Goal: Task Accomplishment & Management: Use online tool/utility

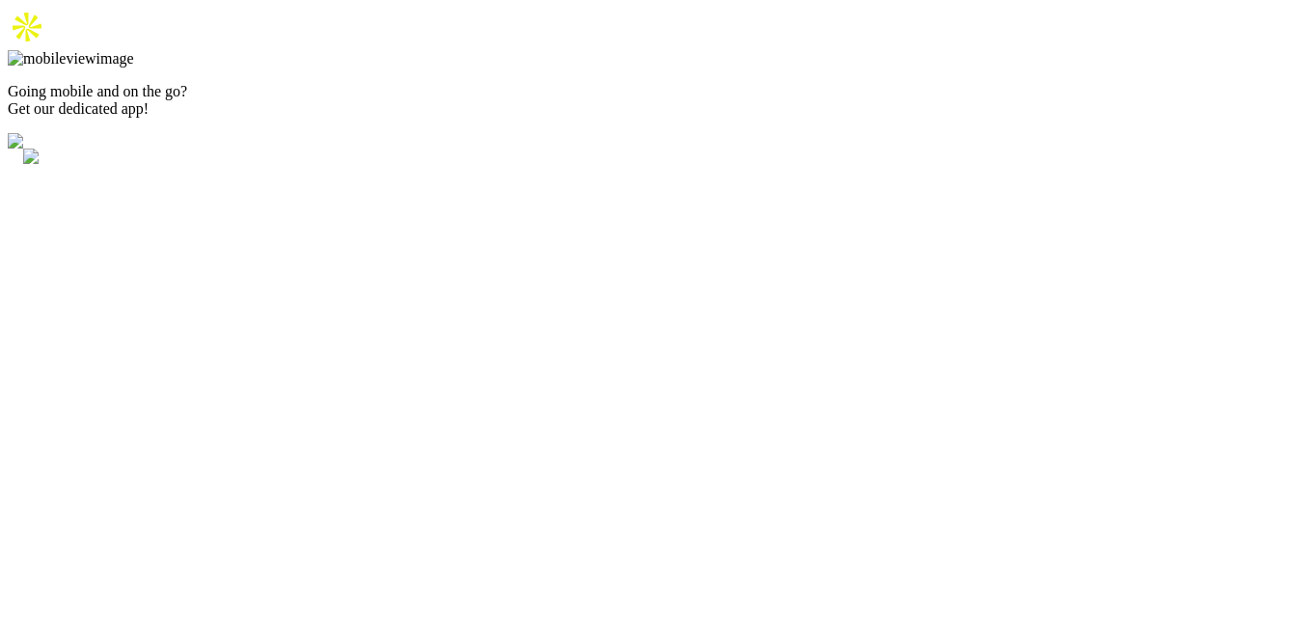
type input "[EMAIL_ADDRESS][DOMAIN_NAME]"
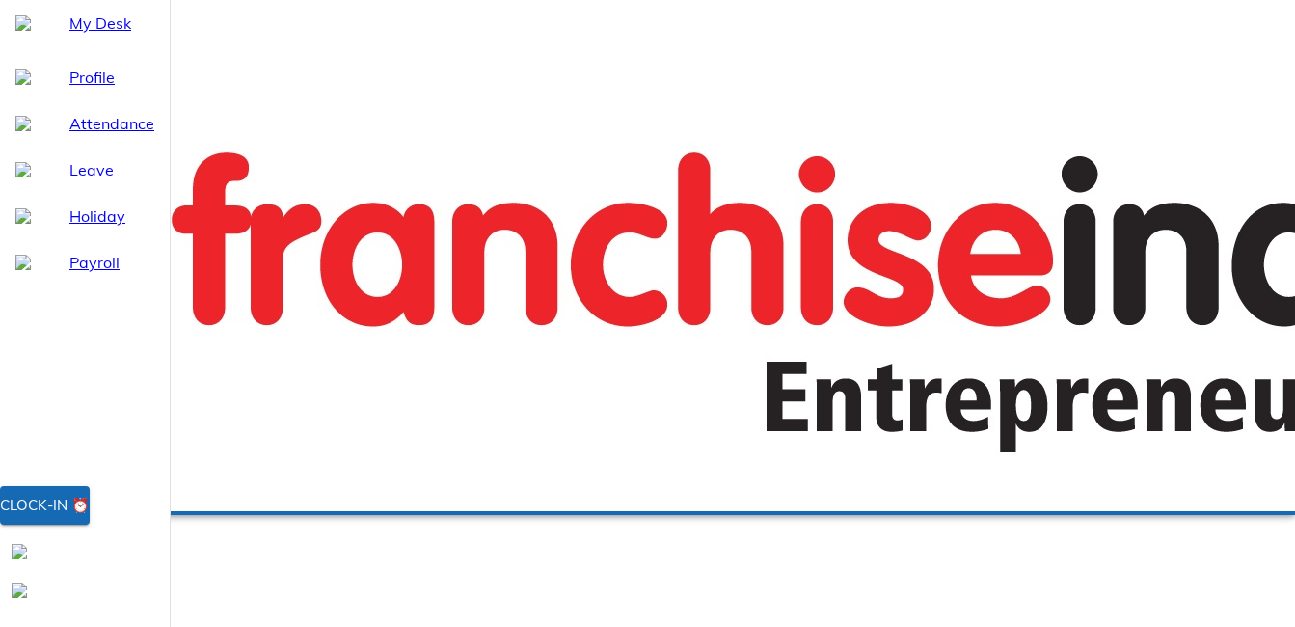
click at [90, 525] on button "Clock-in ⏰" at bounding box center [45, 505] width 90 height 39
